Goal: Task Accomplishment & Management: Use online tool/utility

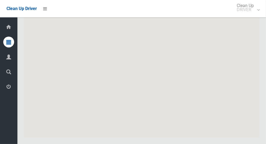
scroll to position [2716, 0]
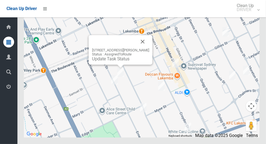
click at [142, 48] on button "Close" at bounding box center [142, 41] width 13 height 13
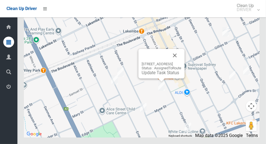
click at [181, 62] on button "Close" at bounding box center [174, 55] width 13 height 13
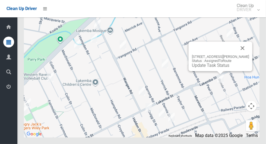
click at [241, 55] on button "Close" at bounding box center [242, 48] width 13 height 13
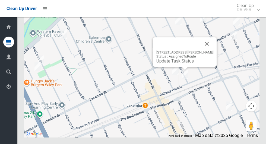
click at [209, 50] on button "Close" at bounding box center [206, 43] width 13 height 13
click at [203, 50] on button "Close" at bounding box center [206, 43] width 13 height 13
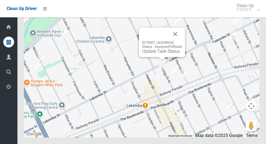
click at [182, 40] on button "Close" at bounding box center [175, 33] width 13 height 13
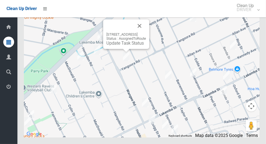
click at [146, 32] on button "Close" at bounding box center [139, 25] width 13 height 13
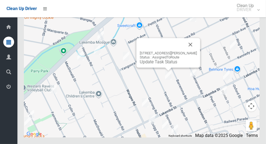
click at [192, 51] on button "Close" at bounding box center [190, 44] width 13 height 13
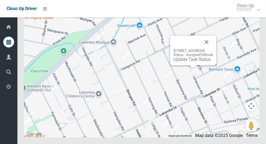
click at [213, 49] on button "Close" at bounding box center [206, 42] width 13 height 13
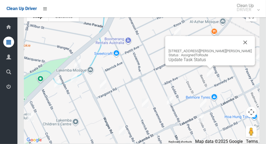
scroll to position [2699, 0]
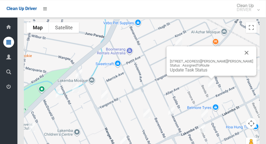
click at [240, 59] on button "Close" at bounding box center [246, 52] width 13 height 13
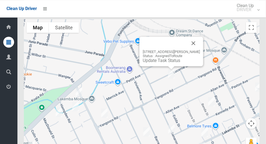
click at [192, 50] on button "Close" at bounding box center [193, 43] width 13 height 13
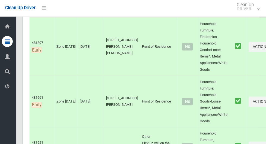
scroll to position [110, 0]
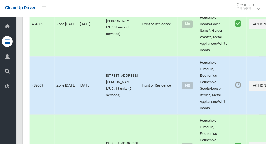
scroll to position [2159, 0]
click at [249, 91] on button "Actions" at bounding box center [261, 86] width 26 height 10
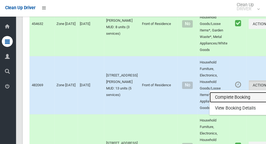
click at [236, 103] on link "Complete Booking" at bounding box center [242, 97] width 65 height 11
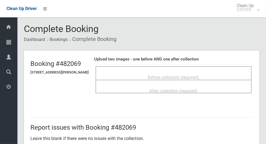
click at [224, 72] on div "Before collection (required)" at bounding box center [173, 77] width 144 height 10
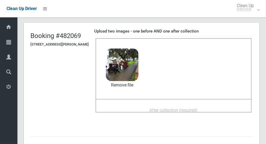
scroll to position [34, 0]
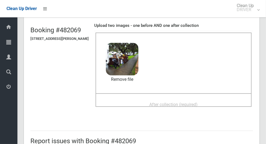
click at [198, 104] on span "After collection (required)" at bounding box center [173, 104] width 48 height 5
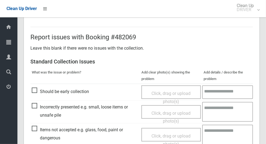
scroll to position [280, 0]
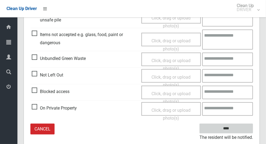
click at [244, 130] on input "****" at bounding box center [225, 129] width 53 height 10
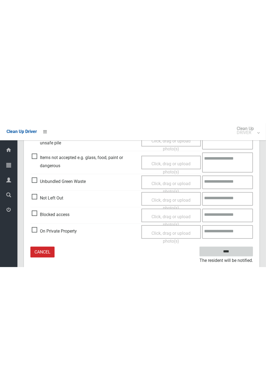
scroll to position [50, 0]
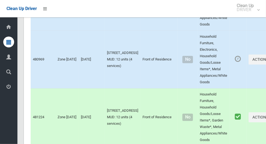
scroll to position [2006, 0]
click at [248, 64] on button "Actions" at bounding box center [261, 59] width 26 height 10
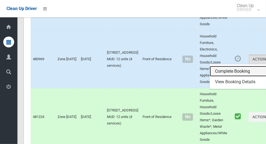
click at [232, 77] on link "Complete Booking" at bounding box center [242, 71] width 65 height 11
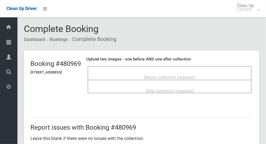
click at [195, 75] on span "Before collection (required)" at bounding box center [170, 77] width 52 height 5
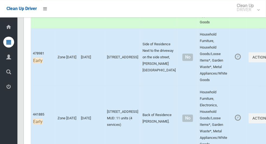
scroll to position [300, 0]
click at [246, 45] on td "Actions Complete Booking View Booking Details" at bounding box center [261, 57] width 31 height 58
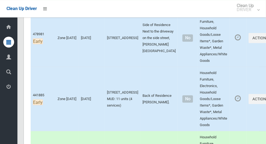
scroll to position [320, 0]
click at [248, 104] on button "Actions" at bounding box center [261, 99] width 26 height 10
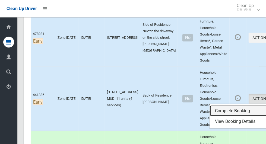
click at [237, 116] on link "Complete Booking" at bounding box center [242, 110] width 65 height 11
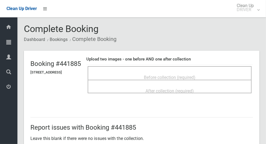
click at [244, 34] on ol "Dashboard Bookings Complete Booking" at bounding box center [141, 39] width 235 height 10
click at [195, 76] on span "Before collection (required)" at bounding box center [170, 77] width 52 height 5
click at [195, 75] on span "Before collection (required)" at bounding box center [170, 77] width 52 height 5
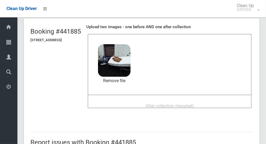
scroll to position [32, 0]
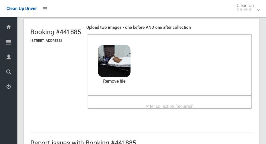
click at [194, 106] on span "After collection (required)" at bounding box center [169, 106] width 48 height 5
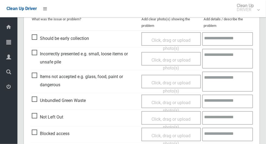
scroll to position [280, 0]
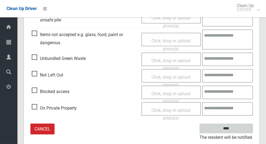
click at [242, 129] on input "****" at bounding box center [225, 129] width 53 height 10
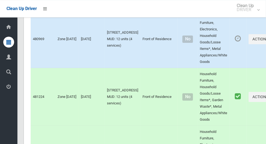
scroll to position [2027, 0]
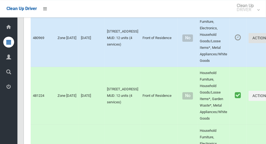
click at [248, 43] on button "Actions" at bounding box center [261, 38] width 26 height 10
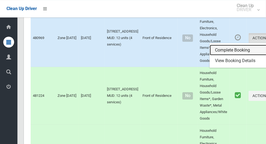
click at [232, 56] on link "Complete Booking" at bounding box center [242, 50] width 65 height 11
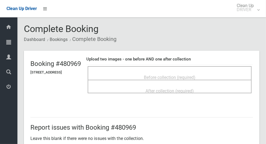
click at [194, 72] on div "Before collection (required)" at bounding box center [170, 77] width 152 height 10
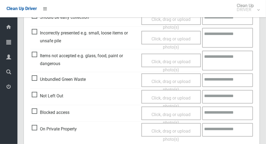
scroll to position [212, 0]
click at [33, 55] on span "Items not accepted e.g. glass, food, paint or dangerous" at bounding box center [85, 60] width 107 height 16
click at [181, 62] on span "Click, drag or upload photo(s)" at bounding box center [170, 65] width 39 height 13
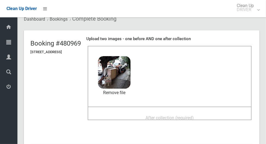
scroll to position [20, 0]
click at [194, 115] on span "After collection (required)" at bounding box center [169, 117] width 48 height 5
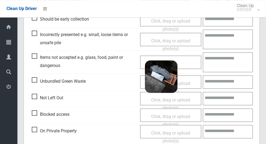
scroll to position [259, 0]
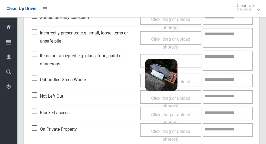
click at [222, 57] on textarea at bounding box center [228, 60] width 50 height 20
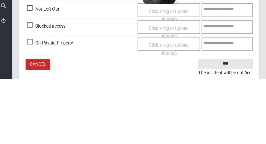
scroll to position [296, 0]
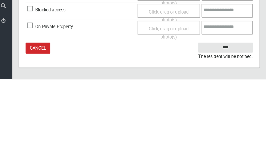
type textarea "*****"
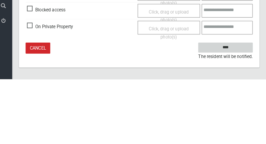
click at [237, 112] on input "****" at bounding box center [225, 113] width 53 height 10
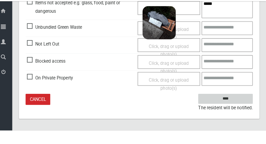
scroll to position [280, 0]
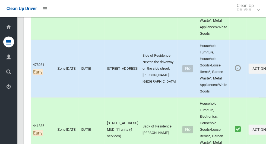
scroll to position [291, 0]
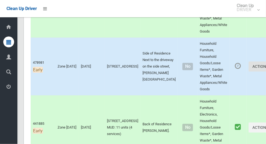
click at [248, 72] on button "Actions" at bounding box center [261, 67] width 26 height 10
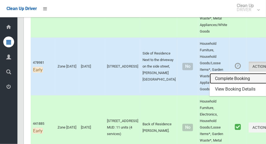
click at [225, 84] on link "Complete Booking" at bounding box center [242, 78] width 65 height 11
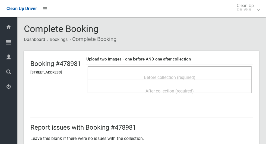
click at [149, 72] on div "Before collection (required)" at bounding box center [170, 77] width 152 height 10
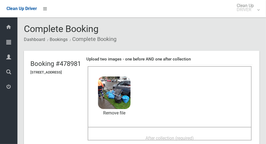
click at [194, 136] on span "After collection (required)" at bounding box center [169, 138] width 48 height 5
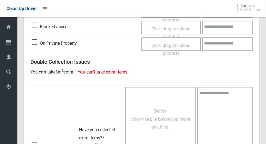
scroll to position [444, 0]
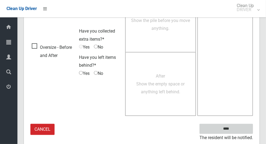
click at [230, 129] on input "****" at bounding box center [225, 129] width 53 height 10
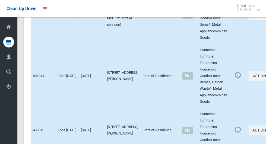
scroll to position [1534, 0]
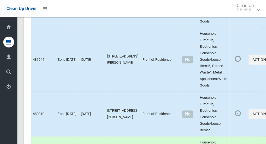
click at [248, 63] on button "Actions" at bounding box center [261, 60] width 26 height 10
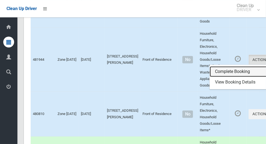
click at [235, 77] on link "Complete Booking" at bounding box center [242, 71] width 65 height 11
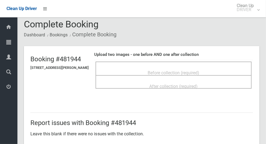
scroll to position [5, 0]
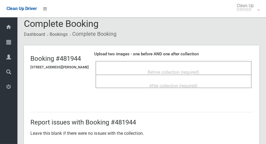
click at [199, 72] on span "Before collection (required)" at bounding box center [174, 72] width 52 height 5
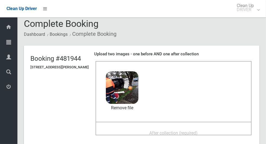
click at [198, 131] on span "After collection (required)" at bounding box center [173, 132] width 48 height 5
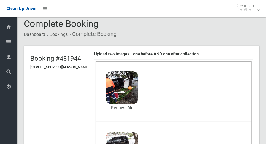
click at [64, 144] on header "Booking #481944 12 Quigg Street North, LAKEMBA NSW 2195 Upload two images - one…" at bounding box center [141, 120] width 235 height 148
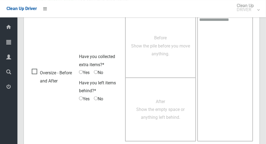
scroll to position [444, 0]
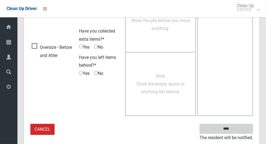
click at [235, 131] on input "****" at bounding box center [225, 129] width 53 height 10
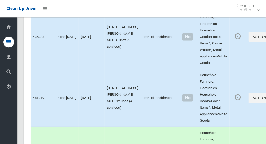
scroll to position [1538, 0]
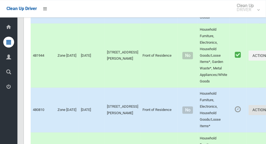
click at [248, 115] on button "Actions" at bounding box center [261, 110] width 26 height 10
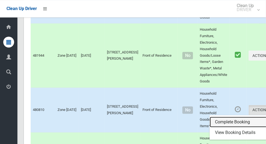
click at [239, 127] on link "Complete Booking" at bounding box center [242, 122] width 65 height 11
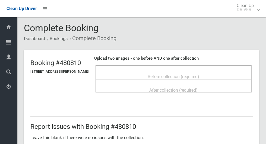
scroll to position [1, 0]
click at [238, 72] on div "Before collection (required)" at bounding box center [173, 76] width 144 height 10
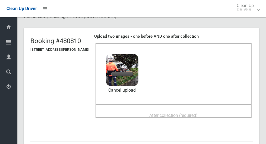
scroll to position [27, 0]
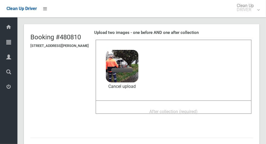
click at [197, 109] on span "After collection (required)" at bounding box center [173, 111] width 48 height 5
click at [158, 109] on span "After collection (required)" at bounding box center [173, 111] width 48 height 5
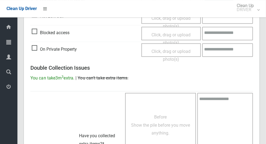
scroll to position [444, 0]
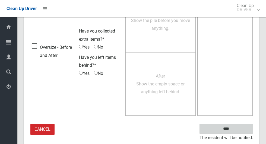
click at [235, 128] on input "****" at bounding box center [225, 129] width 53 height 10
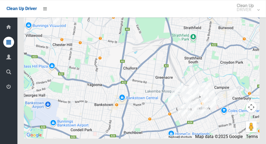
scroll to position [2715, 0]
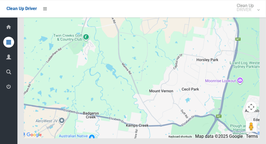
click at [251, 16] on button "Toggle fullscreen view" at bounding box center [251, 10] width 11 height 11
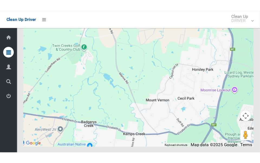
scroll to position [2713, 0]
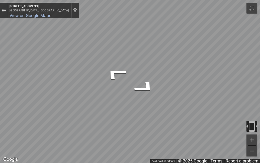
click at [3, 12] on div "Exit the Street View" at bounding box center [4, 10] width 4 height 3
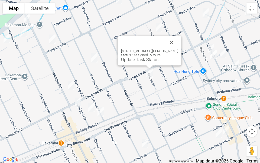
click at [151, 60] on link "Update Task Status" at bounding box center [139, 59] width 37 height 5
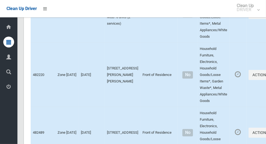
scroll to position [1216, 0]
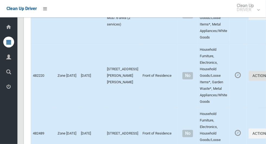
click at [248, 81] on button "Actions" at bounding box center [261, 76] width 26 height 10
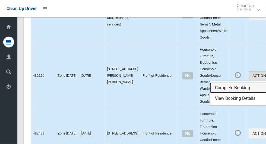
click at [235, 93] on link "Complete Booking" at bounding box center [242, 87] width 65 height 11
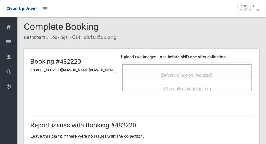
scroll to position [2, 0]
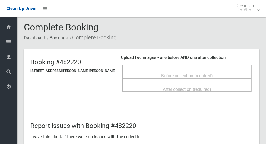
click at [228, 71] on div "Before collection (required)" at bounding box center [186, 76] width 117 height 10
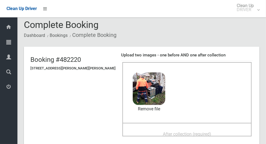
scroll to position [4, 0]
click at [205, 129] on div "After collection (required)" at bounding box center [186, 134] width 117 height 10
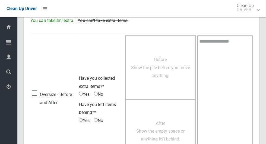
scroll to position [444, 0]
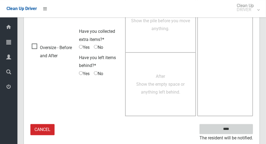
click at [244, 130] on input "****" at bounding box center [225, 129] width 53 height 10
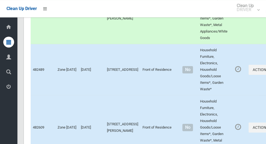
scroll to position [1280, 0]
click at [248, 70] on button "Actions" at bounding box center [261, 70] width 26 height 10
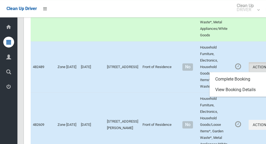
scroll to position [1279, 0]
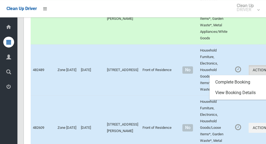
click at [239, 53] on div at bounding box center [133, 72] width 266 height 144
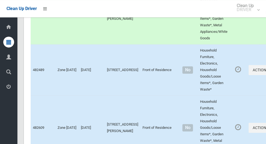
scroll to position [1282, 0]
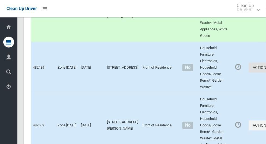
click at [266, 69] on icon "button" at bounding box center [269, 68] width 2 height 4
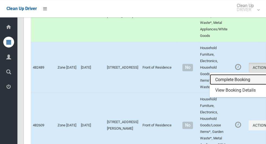
click at [224, 81] on link "Complete Booking" at bounding box center [242, 79] width 65 height 11
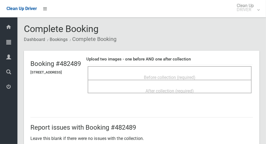
click at [227, 74] on div "Before collection (required)" at bounding box center [170, 77] width 152 height 10
click at [195, 75] on span "Before collection (required)" at bounding box center [170, 77] width 52 height 5
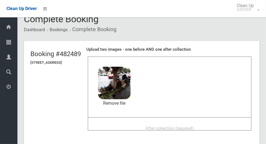
scroll to position [27, 0]
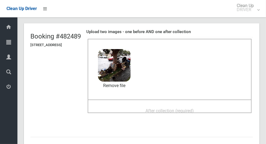
click at [194, 108] on span "After collection (required)" at bounding box center [169, 110] width 48 height 5
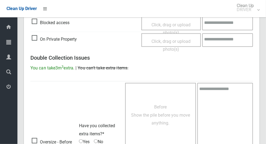
scroll to position [444, 0]
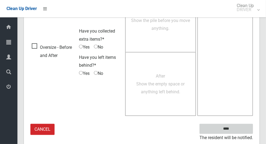
click at [242, 128] on input "****" at bounding box center [225, 129] width 53 height 10
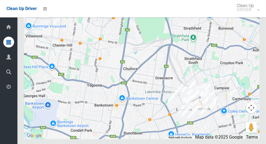
scroll to position [2715, 0]
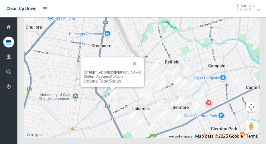
click at [137, 70] on button "Close" at bounding box center [134, 63] width 13 height 13
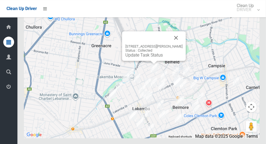
click at [180, 44] on button "Close" at bounding box center [176, 37] width 13 height 13
click at [183, 44] on button "Close" at bounding box center [176, 37] width 13 height 13
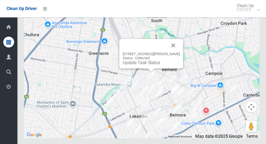
click at [176, 52] on button "Close" at bounding box center [173, 45] width 13 height 13
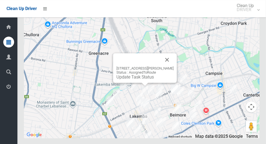
click at [174, 66] on button "Close" at bounding box center [167, 59] width 13 height 13
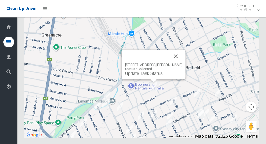
click at [179, 63] on button "Close" at bounding box center [175, 56] width 13 height 13
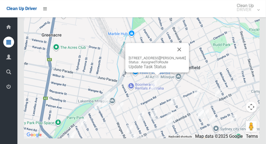
click at [181, 56] on button "Close" at bounding box center [179, 49] width 13 height 13
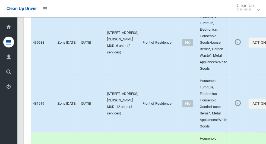
scroll to position [1429, 0]
click at [198, 132] on td "Household Furniture, Electronics, Household Goods/Loose Items*, Metal Appliance…" at bounding box center [214, 104] width 32 height 58
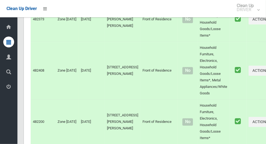
scroll to position [0, 0]
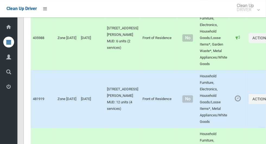
scroll to position [1439, 0]
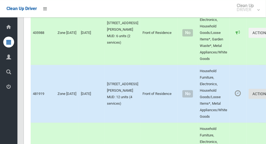
click at [248, 99] on button "Actions" at bounding box center [261, 94] width 26 height 10
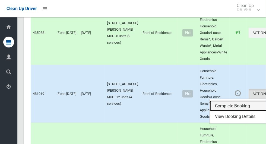
click at [238, 110] on link "Complete Booking" at bounding box center [242, 106] width 65 height 11
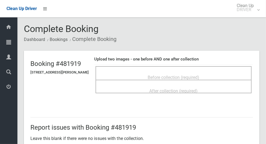
click at [139, 76] on div "Before collection (required)" at bounding box center [173, 77] width 144 height 10
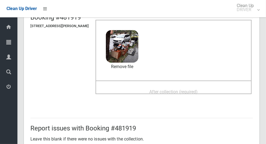
scroll to position [47, 0]
click at [190, 89] on span "After collection (required)" at bounding box center [173, 91] width 48 height 5
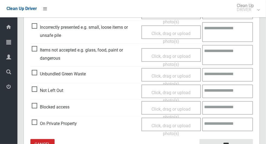
scroll to position [280, 0]
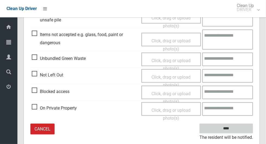
click at [239, 125] on input "****" at bounding box center [225, 129] width 53 height 10
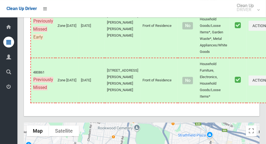
scroll to position [2716, 0]
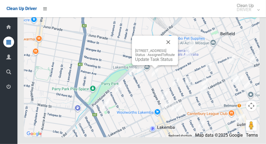
click at [175, 49] on button "Close" at bounding box center [168, 42] width 13 height 13
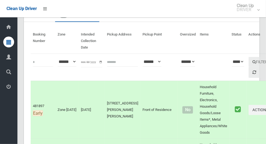
scroll to position [0, 0]
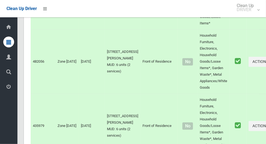
scroll to position [2716, 0]
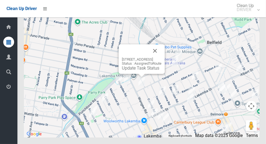
click at [161, 57] on button "Close" at bounding box center [154, 50] width 13 height 13
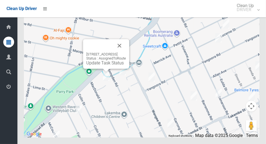
click at [125, 52] on button "Close" at bounding box center [119, 45] width 13 height 13
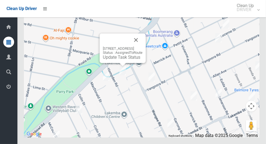
click at [142, 46] on button "Close" at bounding box center [135, 39] width 13 height 13
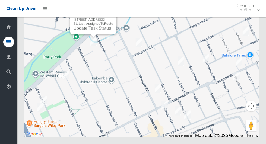
click at [113, 17] on button "Close" at bounding box center [106, 10] width 13 height 13
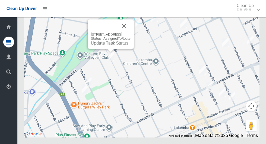
click at [130, 32] on button "Close" at bounding box center [123, 25] width 13 height 13
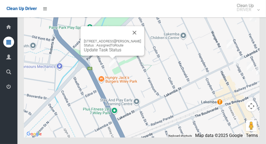
click at [139, 39] on button "Close" at bounding box center [134, 32] width 13 height 13
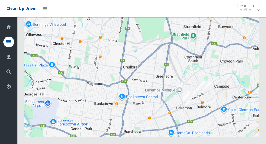
scroll to position [2716, 0]
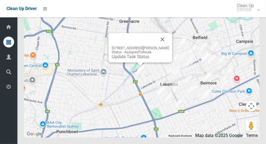
click at [164, 46] on button "Close" at bounding box center [162, 39] width 13 height 13
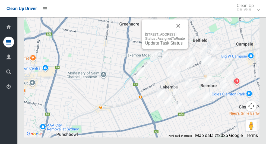
click at [159, 49] on div "117-119 Yangoora Road, LAKEMBA NSW 2195 Status : AssignedToRoute Update Task St…" at bounding box center [165, 34] width 46 height 30
click at [155, 46] on link "Update Task Status" at bounding box center [163, 42] width 37 height 5
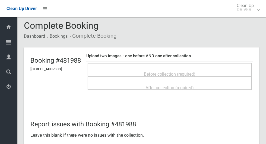
scroll to position [2, 0]
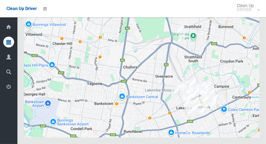
scroll to position [2716, 0]
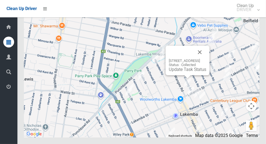
click at [206, 59] on button "Close" at bounding box center [199, 52] width 13 height 13
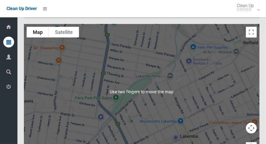
scroll to position [2694, 0]
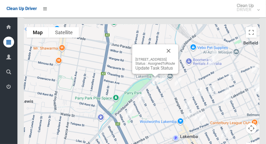
click at [175, 57] on button "Close" at bounding box center [168, 50] width 13 height 13
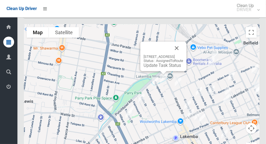
click at [165, 68] on link "Update Task Status" at bounding box center [161, 65] width 37 height 5
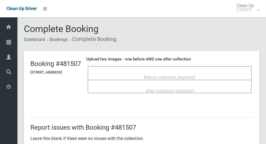
click at [193, 75] on span "Before collection (required)" at bounding box center [170, 77] width 52 height 5
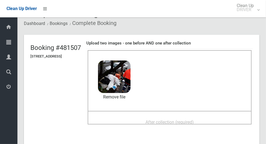
scroll to position [16, 0]
click at [194, 120] on span "After collection (required)" at bounding box center [169, 122] width 48 height 5
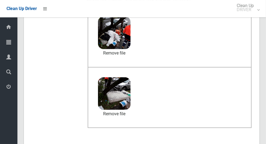
scroll to position [280, 0]
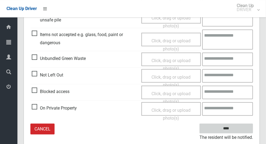
click at [238, 127] on input "****" at bounding box center [225, 129] width 53 height 10
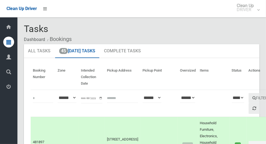
click at [21, 1] on div "Clean Up Driver" at bounding box center [22, 8] width 30 height 17
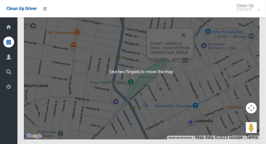
scroll to position [2710, 0]
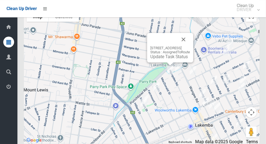
click at [190, 46] on button "Close" at bounding box center [183, 39] width 13 height 13
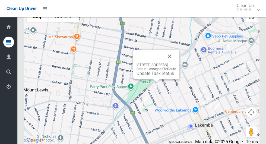
click at [176, 63] on button "Close" at bounding box center [169, 56] width 13 height 13
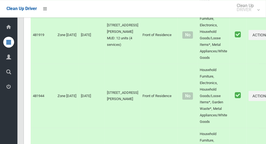
scroll to position [1424, 0]
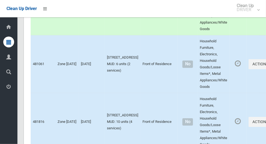
scroll to position [1895, 0]
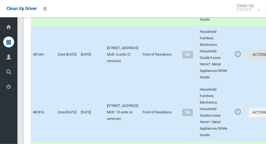
click at [248, 60] on button "Actions" at bounding box center [261, 55] width 26 height 10
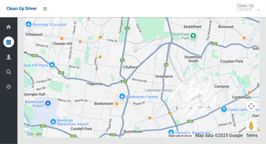
scroll to position [2716, 0]
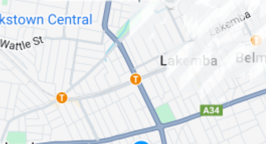
click at [177, 106] on div at bounding box center [133, 72] width 266 height 144
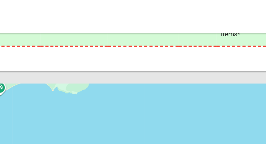
scroll to position [2707, 0]
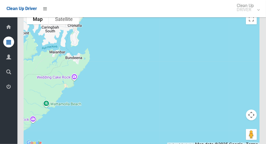
click at [257, 129] on div at bounding box center [141, 79] width 235 height 136
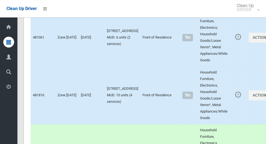
scroll to position [1912, 0]
click at [248, 101] on button "Actions" at bounding box center [261, 96] width 26 height 10
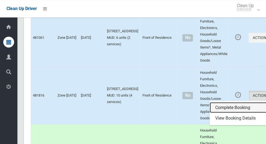
click at [235, 113] on link "Complete Booking" at bounding box center [242, 107] width 65 height 11
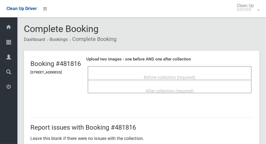
click at [217, 72] on div "Before collection (required)" at bounding box center [170, 77] width 152 height 10
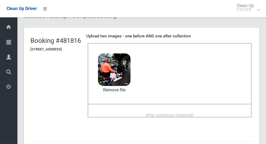
scroll to position [28, 0]
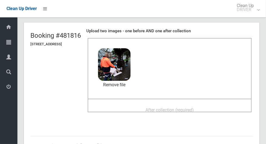
click at [194, 111] on span "After collection (required)" at bounding box center [169, 109] width 48 height 5
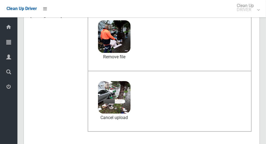
scroll to position [55, 0]
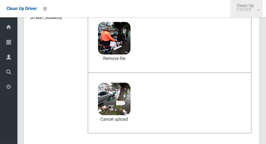
click at [263, 9] on link "Clean Up DRIVER" at bounding box center [246, 8] width 32 height 17
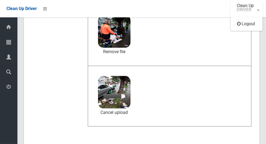
scroll to position [60, 0]
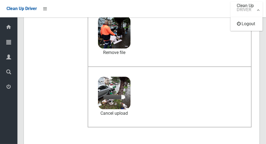
click at [260, 13] on div at bounding box center [133, 72] width 266 height 144
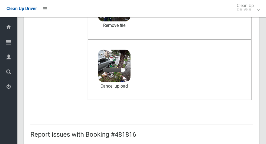
scroll to position [89, 0]
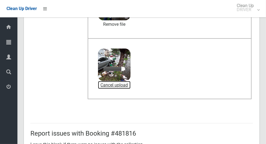
click at [122, 86] on link "Cancel upload" at bounding box center [114, 85] width 33 height 8
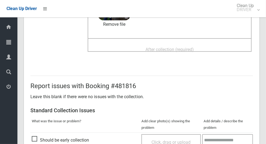
click at [130, 48] on div "After collection (required)" at bounding box center [170, 49] width 152 height 10
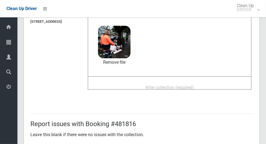
scroll to position [50, 0]
click at [216, 88] on div "After collection (required)" at bounding box center [170, 87] width 152 height 10
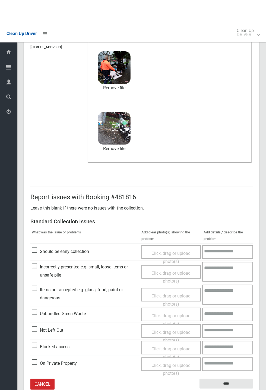
scroll to position [25, 0]
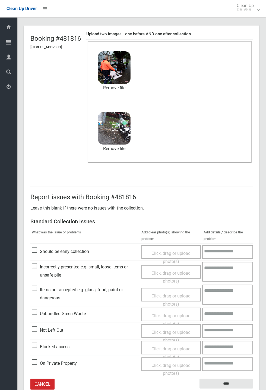
click at [234, 144] on small "The resident will be notified." at bounding box center [225, 392] width 53 height 8
click at [253, 144] on input "****" at bounding box center [225, 384] width 53 height 10
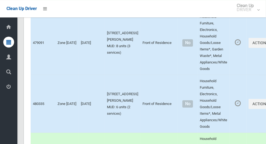
scroll to position [2327, 0]
click at [266, 45] on icon "button" at bounding box center [269, 43] width 2 height 4
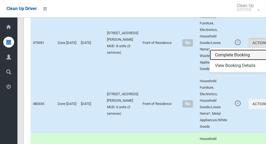
click at [234, 60] on link "Complete Booking" at bounding box center [242, 55] width 65 height 11
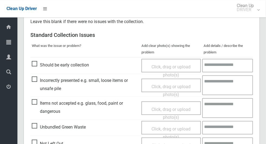
scroll to position [117, 0]
click at [32, 143] on span "Not Left Out" at bounding box center [47, 143] width 31 height 8
click at [33, 141] on span "Not Left Out" at bounding box center [47, 143] width 31 height 8
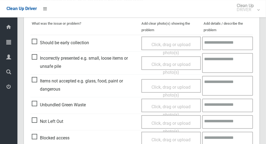
scroll to position [164, 0]
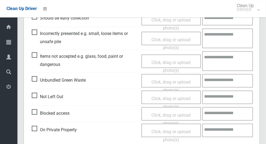
click at [35, 116] on span "Blocked access" at bounding box center [51, 113] width 38 height 8
click at [180, 116] on span "Click, drag or upload photo(s)" at bounding box center [170, 119] width 39 height 13
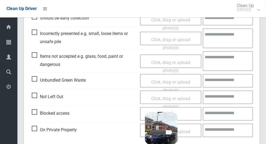
click at [225, 116] on textarea at bounding box center [228, 114] width 50 height 14
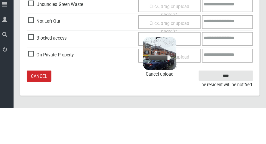
scroll to position [202, 0]
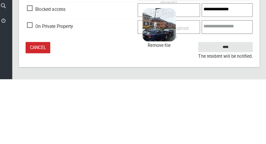
type textarea "**********"
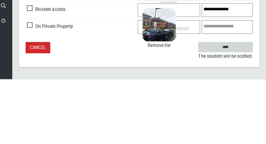
click at [236, 117] on input "****" at bounding box center [225, 112] width 53 height 10
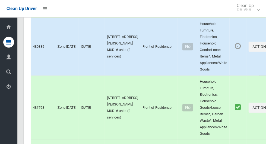
scroll to position [2378, 0]
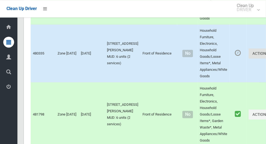
click at [248, 58] on button "Actions" at bounding box center [261, 53] width 26 height 10
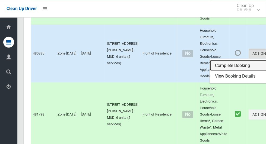
click at [238, 71] on link "Complete Booking" at bounding box center [242, 65] width 65 height 11
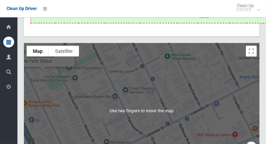
scroll to position [2673, 0]
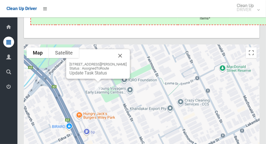
click at [73, 79] on div "43 Hillard Street, WILEY PARK NSW 2195 Status : AssignedToRoute Update Task Sta…" at bounding box center [98, 64] width 64 height 30
click at [77, 76] on link "Update Task Status" at bounding box center [87, 73] width 37 height 5
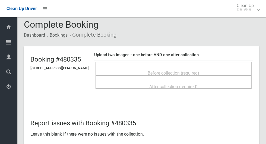
scroll to position [4, 0]
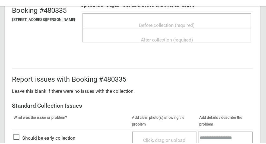
scroll to position [43, 0]
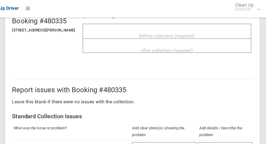
click at [30, 44] on header "Booking #[GEOGRAPHIC_DATA][STREET_ADDRESS][PERSON_NAME] Upload two images - one…" at bounding box center [141, 34] width 235 height 54
click at [166, 35] on span "Before collection (required)" at bounding box center [174, 33] width 52 height 5
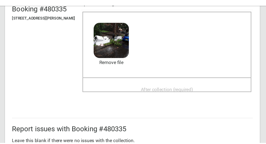
click at [162, 93] on span "After collection (required)" at bounding box center [173, 94] width 48 height 5
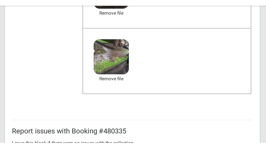
scroll to position [280, 0]
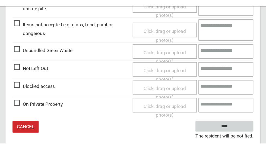
click at [230, 129] on input "****" at bounding box center [225, 128] width 53 height 10
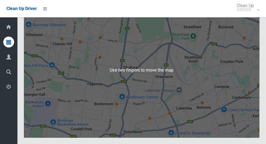
scroll to position [2715, 0]
